Goal: Information Seeking & Learning: Learn about a topic

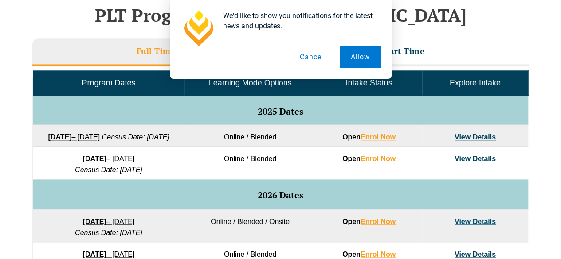
scroll to position [408, 0]
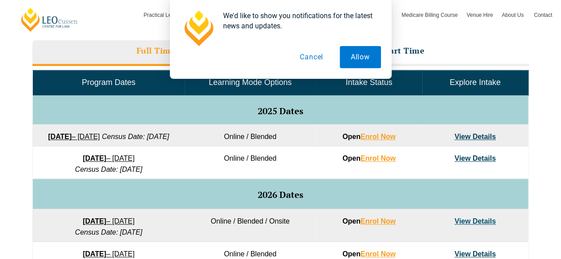
click at [315, 59] on button "Cancel" at bounding box center [311, 57] width 46 height 22
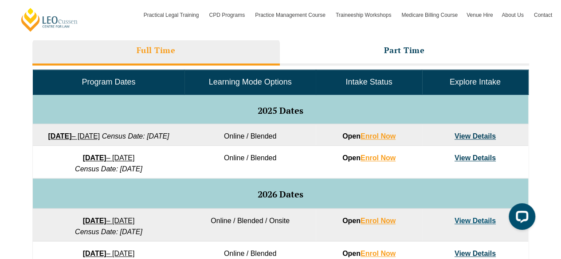
scroll to position [409, 0]
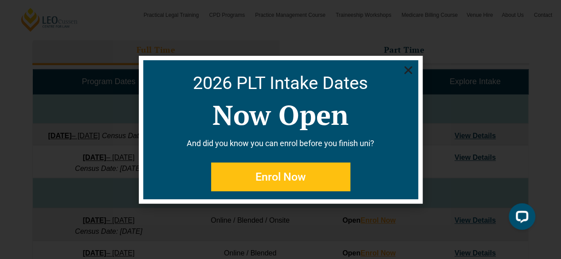
click at [409, 64] on div "2026 PLT Intake Dates Now Open And did you know you can enrol before you finish…" at bounding box center [280, 129] width 275 height 139
click at [406, 68] on use "Close" at bounding box center [408, 70] width 8 height 8
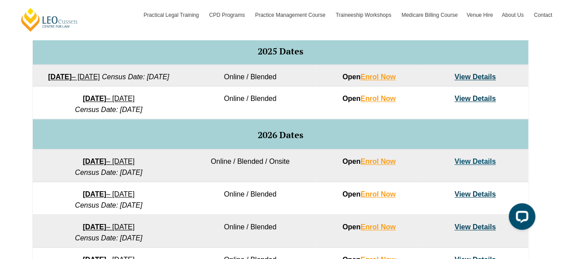
scroll to position [467, 0]
click at [475, 103] on link "View Details" at bounding box center [474, 99] width 41 height 8
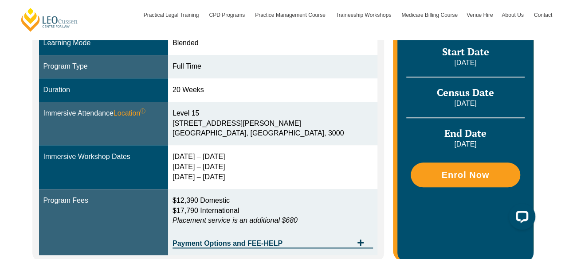
scroll to position [253, 0]
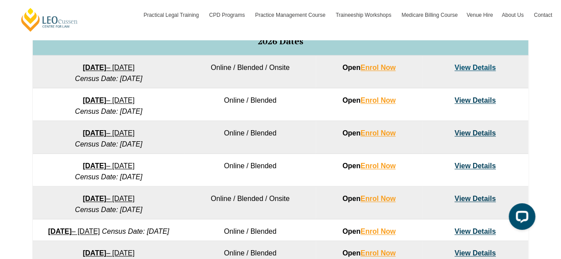
scroll to position [558, 0]
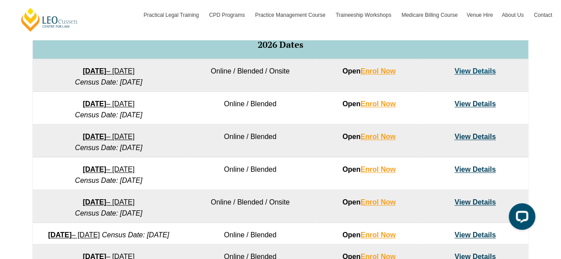
click at [472, 108] on link "View Details" at bounding box center [474, 104] width 41 height 8
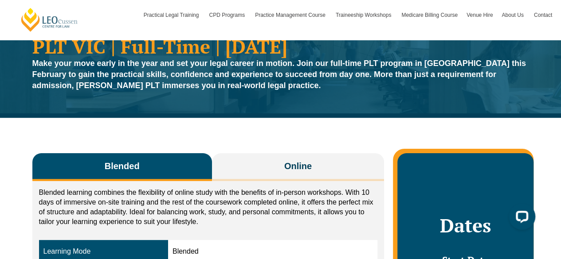
scroll to position [43, 0]
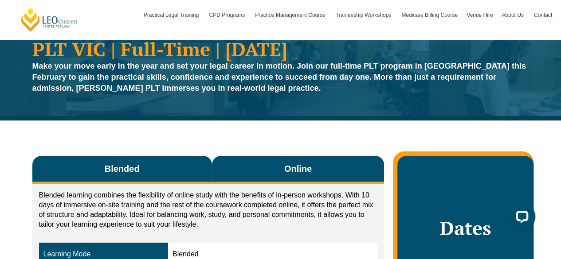
click at [300, 172] on span "Online" at bounding box center [297, 169] width 27 height 12
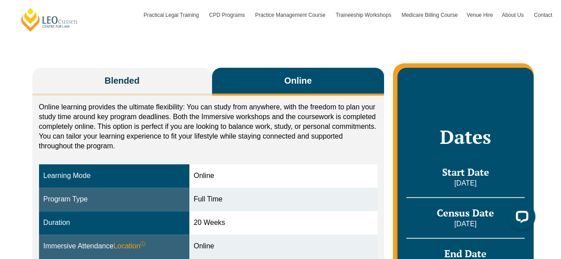
scroll to position [128, 0]
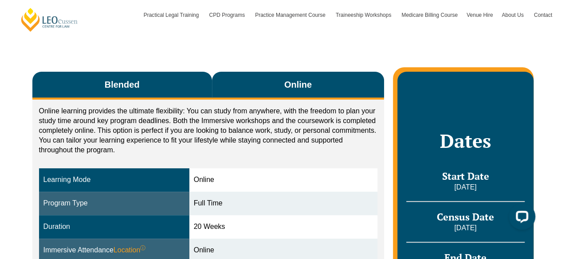
click at [172, 80] on button "Blended" at bounding box center [121, 86] width 179 height 28
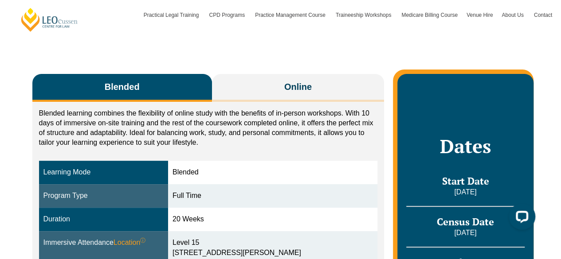
scroll to position [122, 0]
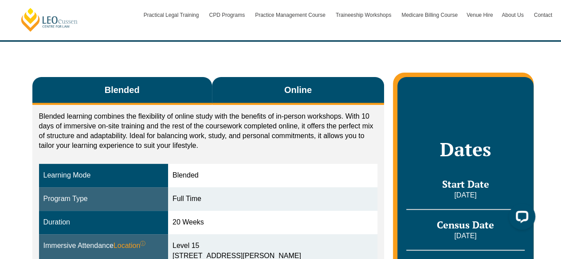
click at [271, 87] on button "Online" at bounding box center [298, 91] width 172 height 28
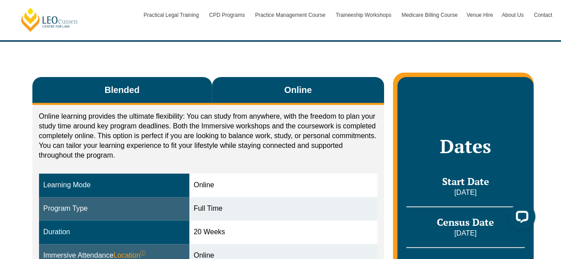
click at [192, 87] on button "Blended" at bounding box center [121, 91] width 179 height 28
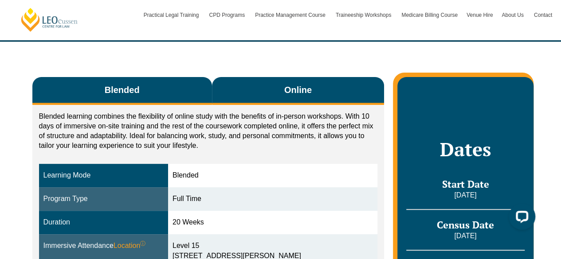
click at [255, 85] on button "Online" at bounding box center [298, 91] width 172 height 28
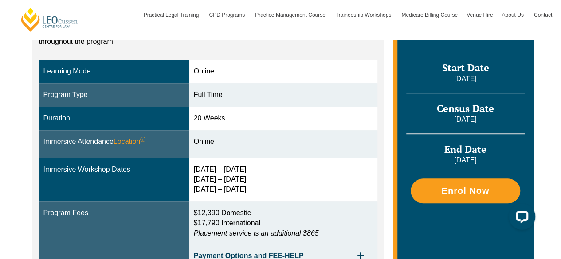
scroll to position [237, 0]
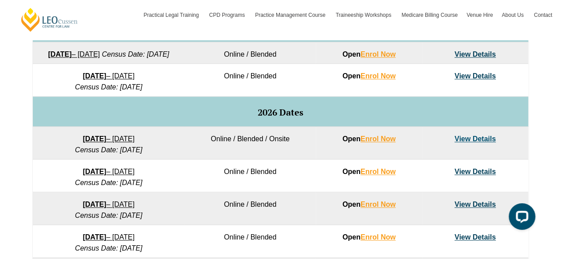
scroll to position [491, 0]
